Goal: Find specific page/section

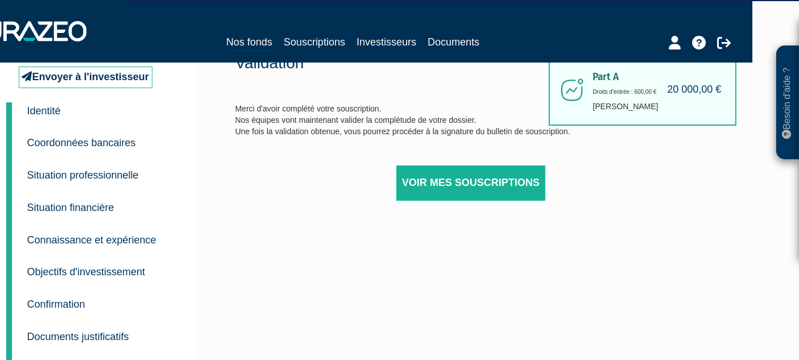
scroll to position [0, 47]
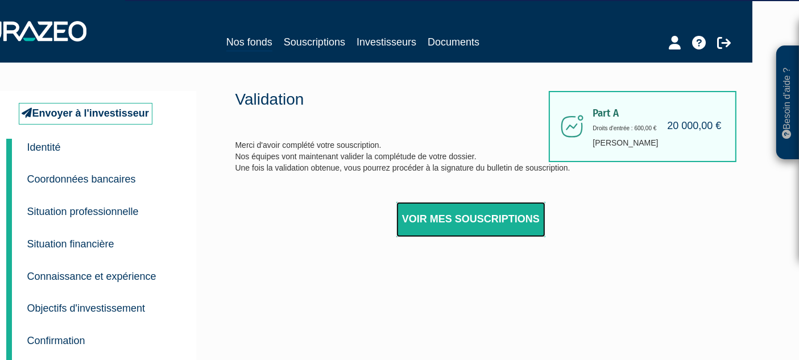
click at [478, 221] on link "Voir mes souscriptions" at bounding box center [470, 219] width 149 height 35
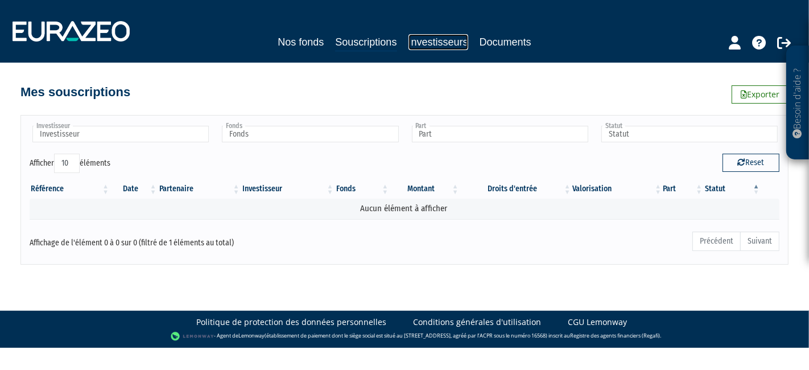
click at [451, 43] on link "Investisseurs" at bounding box center [438, 42] width 60 height 16
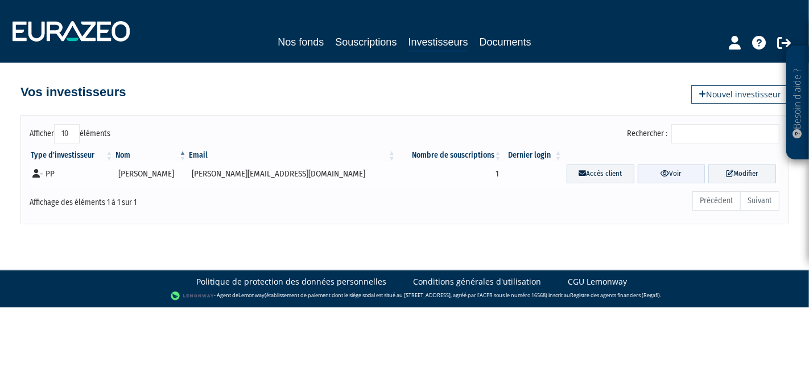
click at [638, 172] on link "Voir" at bounding box center [672, 173] width 68 height 19
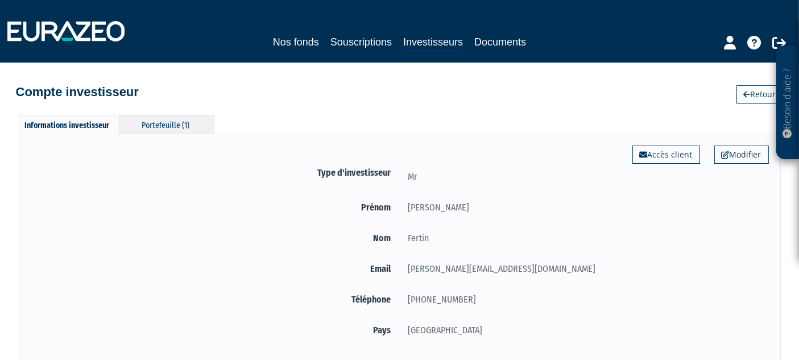
click at [178, 126] on div "Portefeuille (1)" at bounding box center [166, 124] width 97 height 19
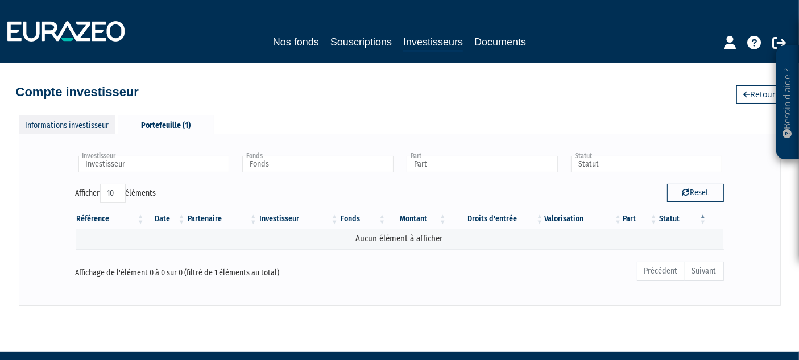
click at [55, 118] on div "Informations investisseur" at bounding box center [67, 124] width 97 height 19
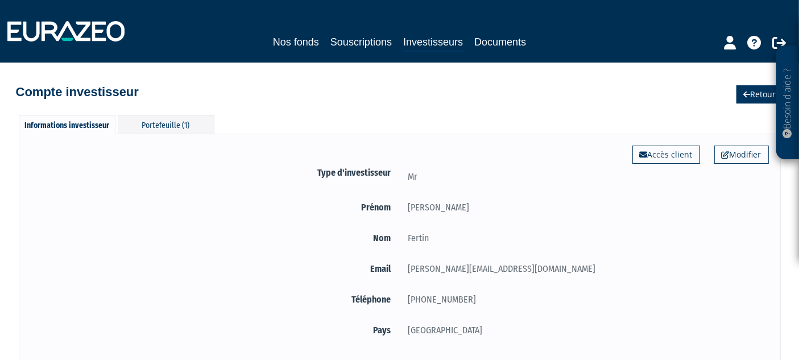
click at [744, 93] on icon at bounding box center [747, 94] width 7 height 8
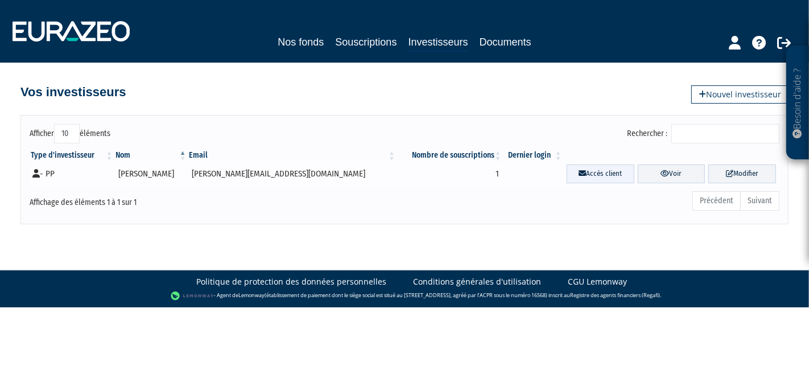
click at [567, 175] on link "Accès client" at bounding box center [601, 173] width 68 height 19
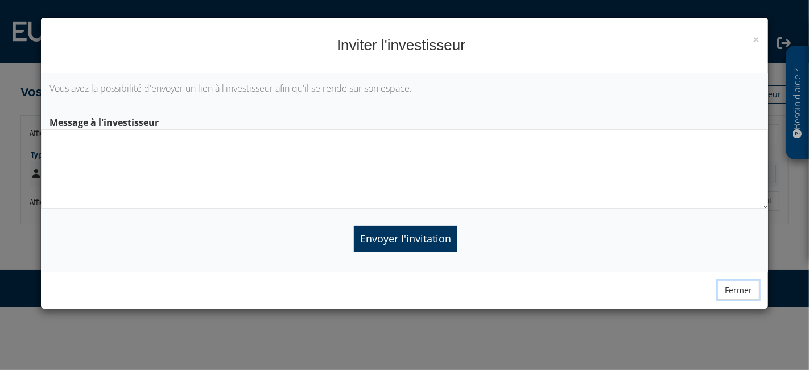
click at [750, 287] on button "Fermer" at bounding box center [738, 289] width 42 height 19
